Goal: Task Accomplishment & Management: Use online tool/utility

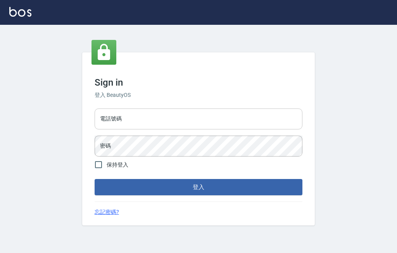
click at [257, 126] on input "電話號碼" at bounding box center [199, 119] width 208 height 21
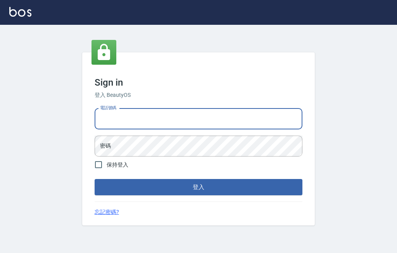
drag, startPoint x: 233, startPoint y: 118, endPoint x: 242, endPoint y: 120, distance: 9.1
click at [235, 118] on input "電話號碼" at bounding box center [199, 119] width 208 height 21
type input "8"
type input "24212651"
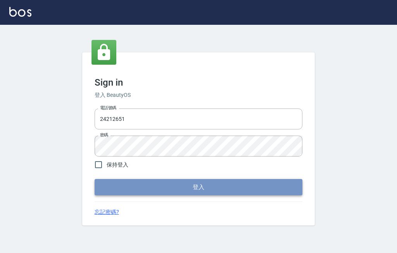
click at [286, 181] on button "登入" at bounding box center [199, 187] width 208 height 16
